Goal: Task Accomplishment & Management: Complete application form

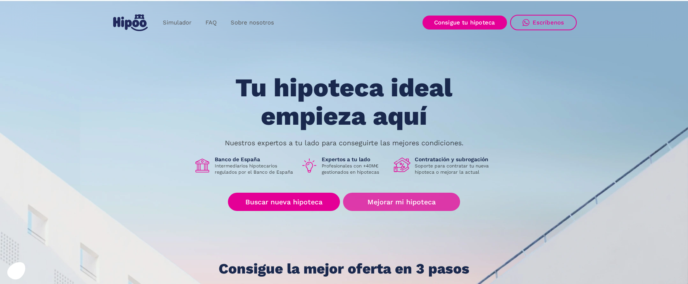
click at [405, 203] on link "Mejorar mi hipoteca" at bounding box center [401, 201] width 117 height 18
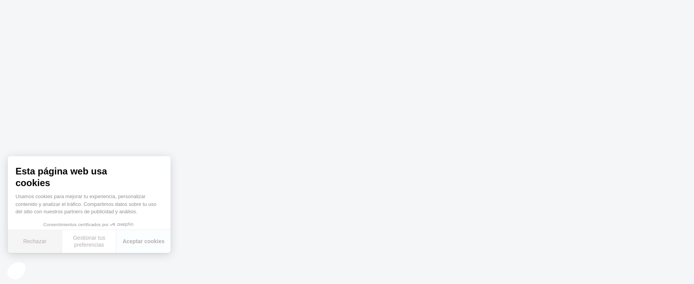
click at [31, 242] on button "Rechazar" at bounding box center [35, 241] width 54 height 23
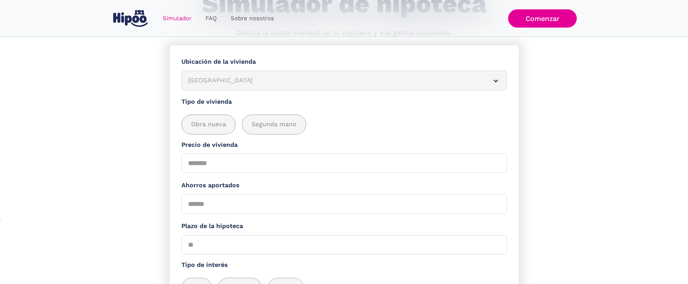
scroll to position [78, 0]
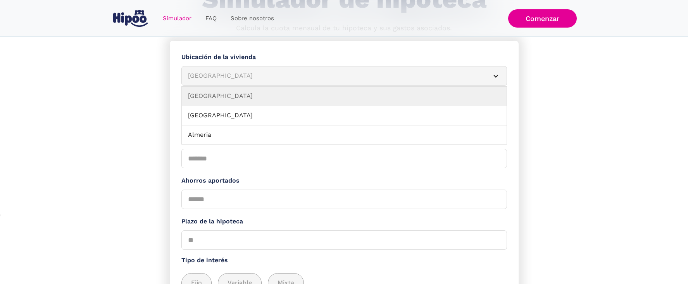
click at [329, 74] on div "Albacete" at bounding box center [335, 76] width 294 height 10
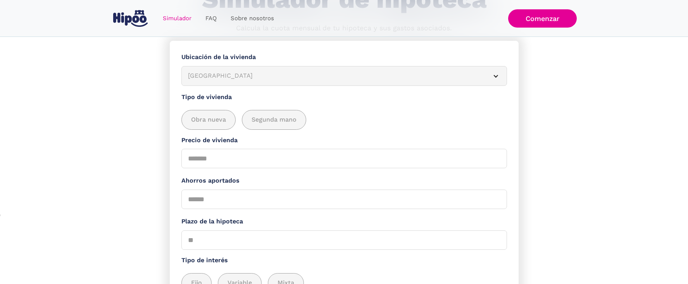
click at [329, 74] on div "Albacete" at bounding box center [335, 76] width 294 height 10
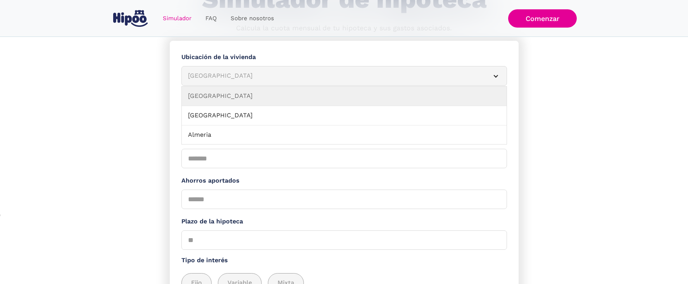
click at [494, 73] on div "Simulador Form" at bounding box center [496, 76] width 6 height 6
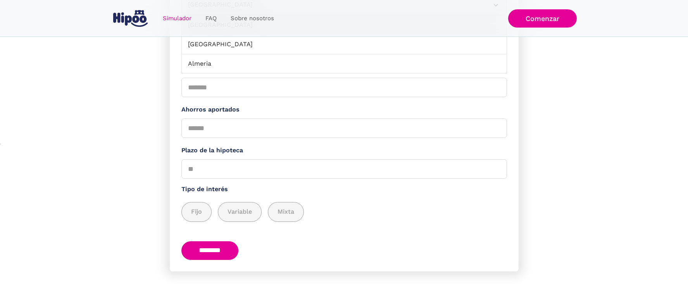
scroll to position [165, 0]
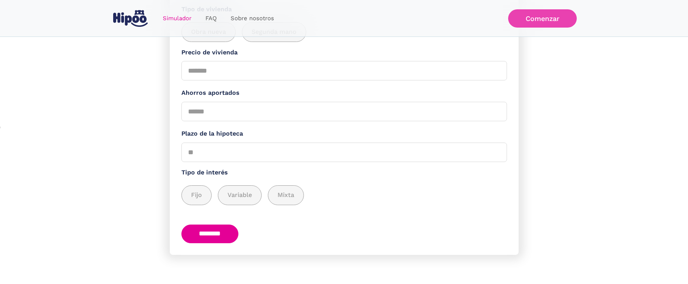
click at [548, 20] on link "Comenzar" at bounding box center [542, 18] width 69 height 18
